Goal: Find specific page/section: Find specific page/section

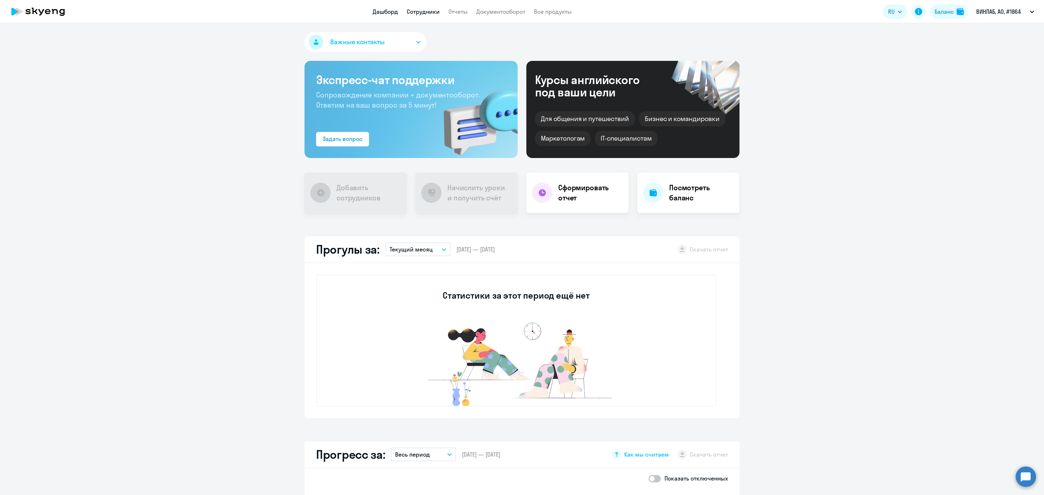
click at [424, 9] on link "Сотрудники" at bounding box center [423, 11] width 33 height 7
select select "30"
click at [403, 11] on link "Сотрудники" at bounding box center [417, 11] width 33 height 7
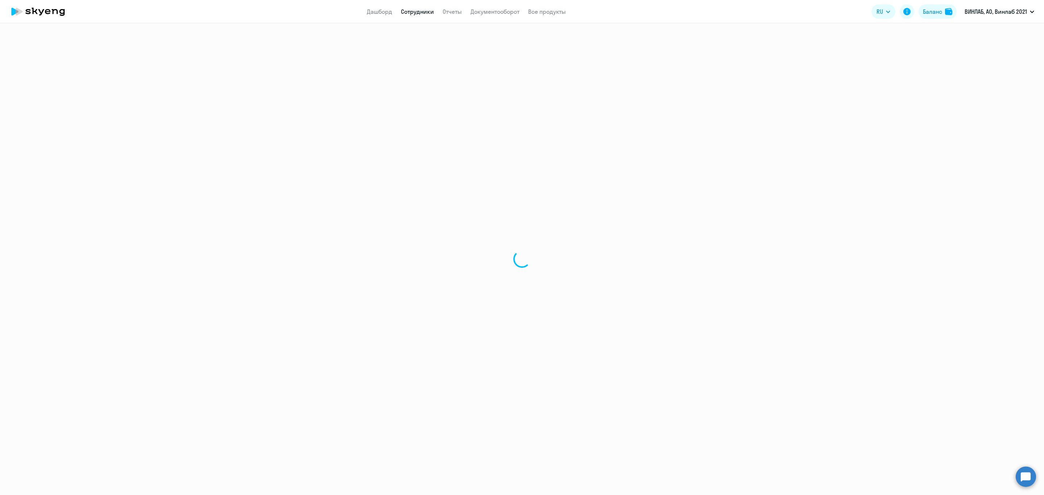
select select "30"
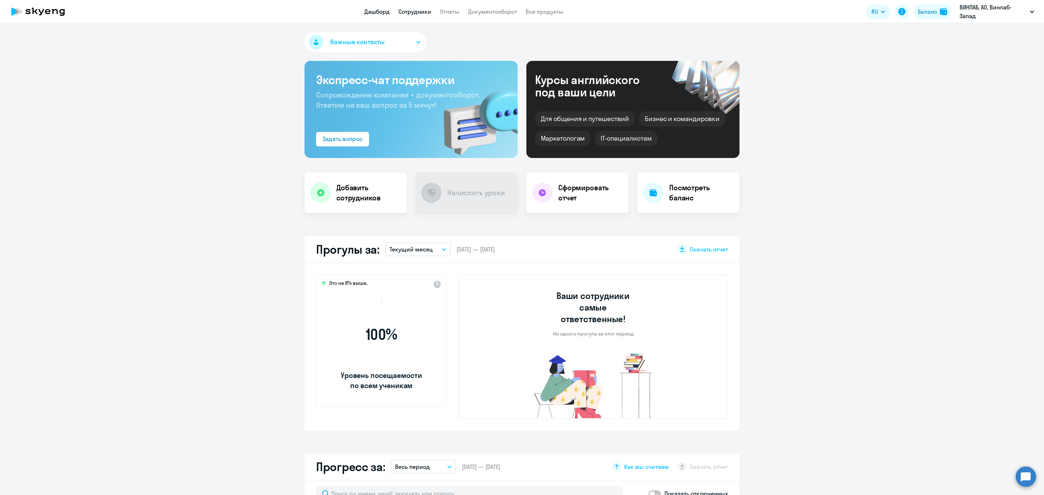
select select "30"
click at [421, 9] on link "Сотрудники" at bounding box center [414, 11] width 33 height 7
select select "30"
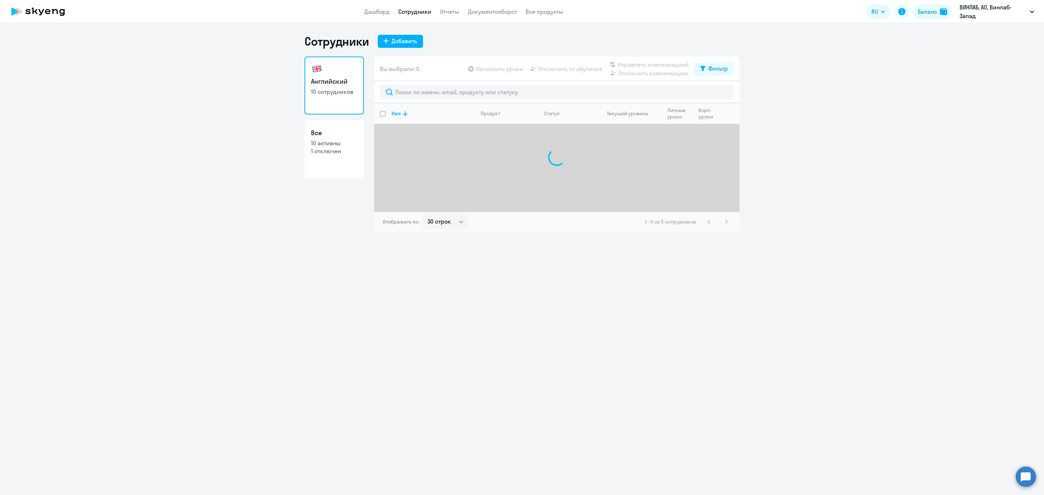
click at [421, 9] on link "Сотрудники" at bounding box center [414, 11] width 33 height 7
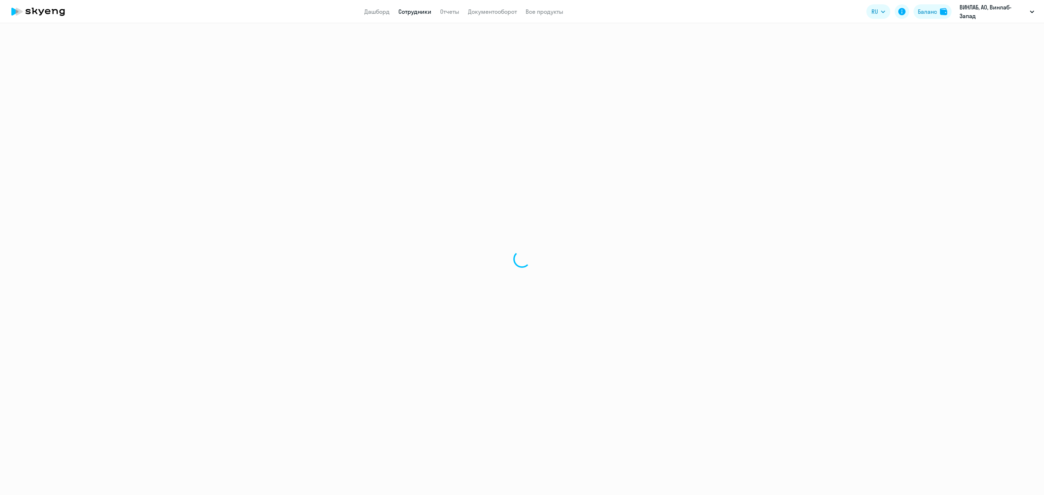
select select "30"
